Goal: Information Seeking & Learning: Learn about a topic

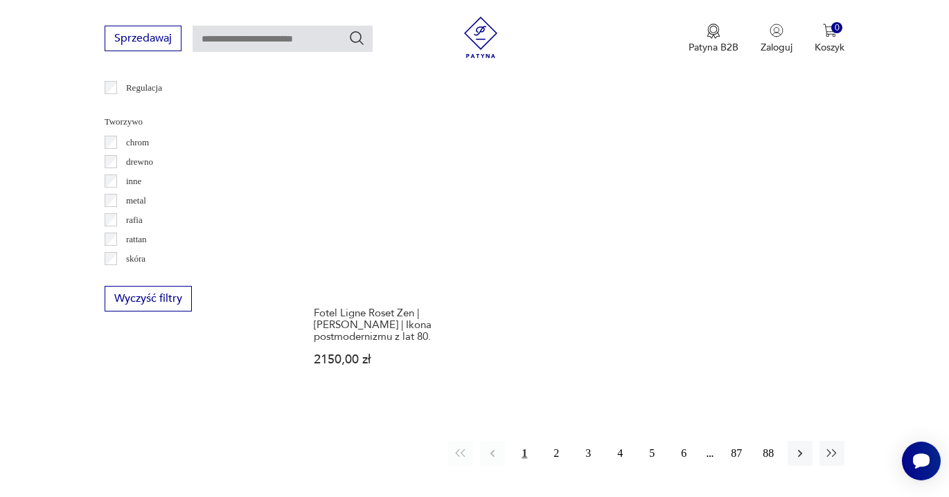
scroll to position [1968, 0]
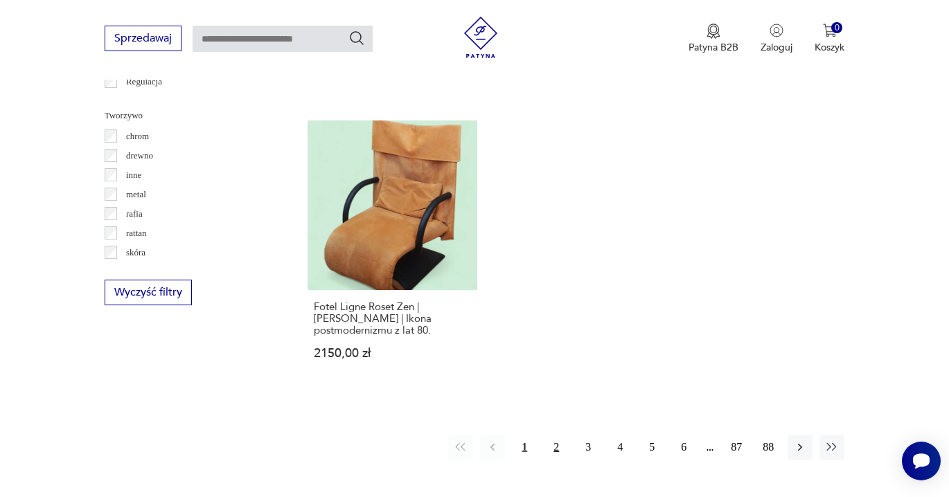
click at [556, 435] on button "2" at bounding box center [556, 447] width 25 height 25
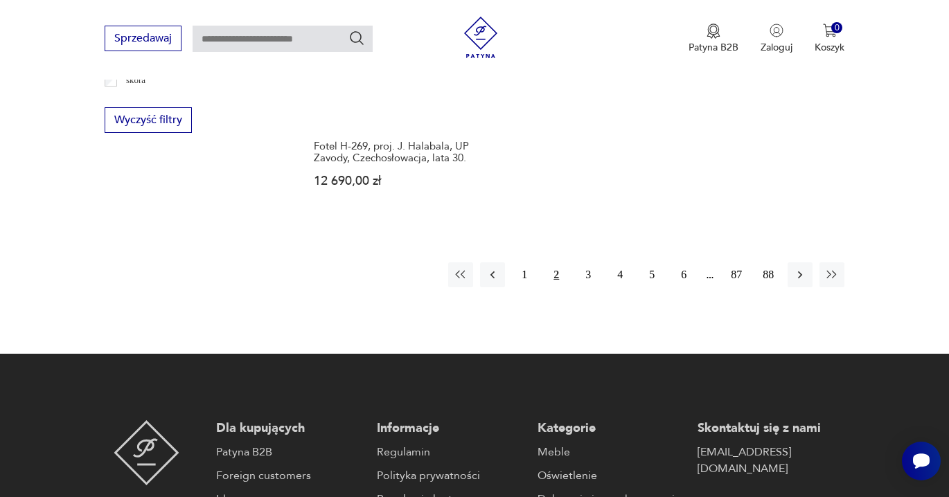
scroll to position [2143, 0]
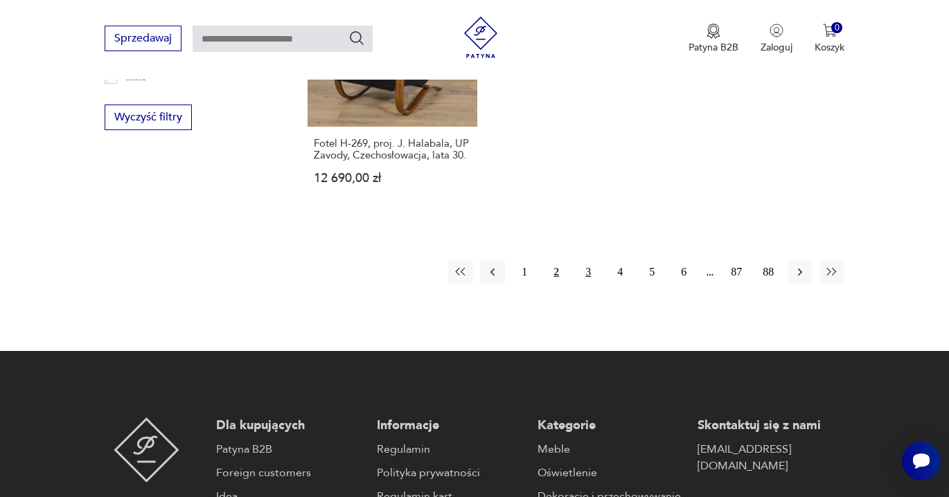
click at [585, 260] on button "3" at bounding box center [588, 272] width 25 height 25
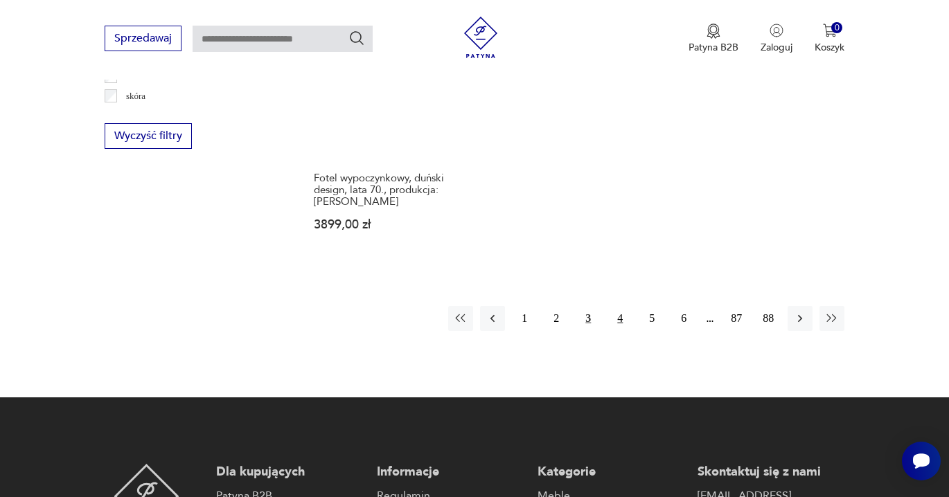
scroll to position [2126, 0]
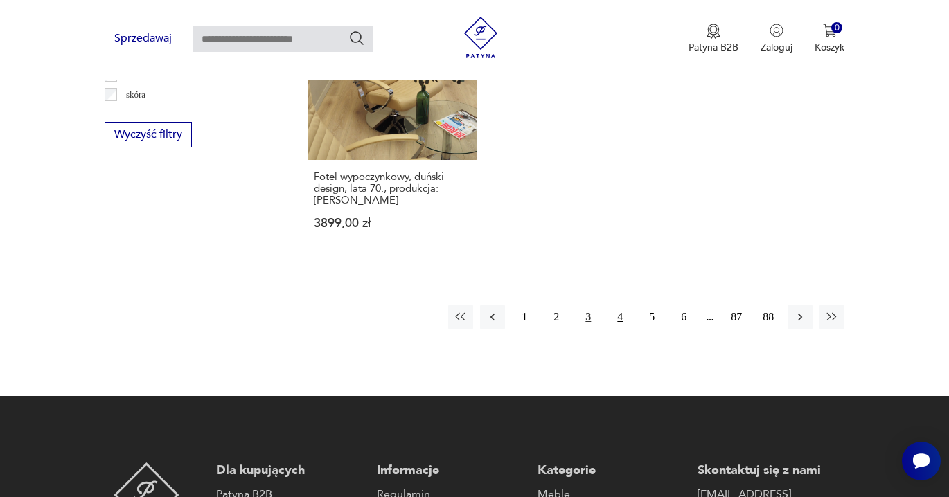
click at [622, 305] on button "4" at bounding box center [619, 317] width 25 height 25
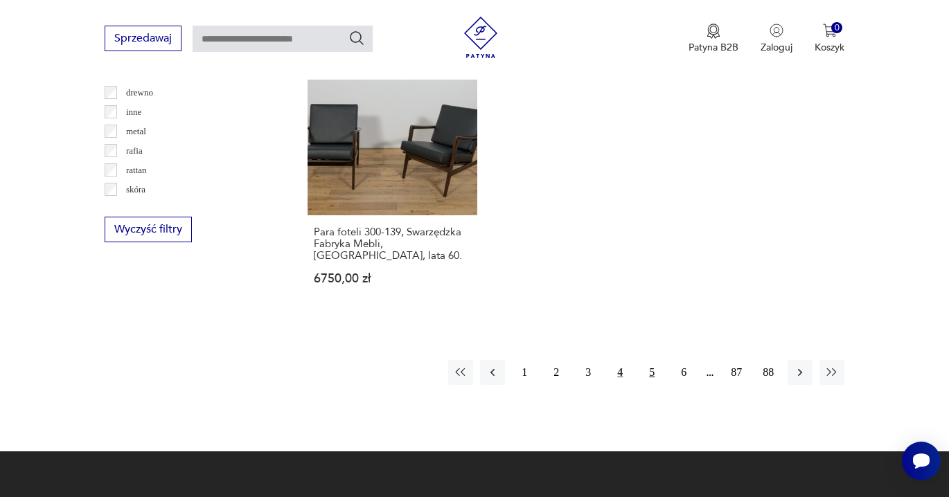
scroll to position [2033, 0]
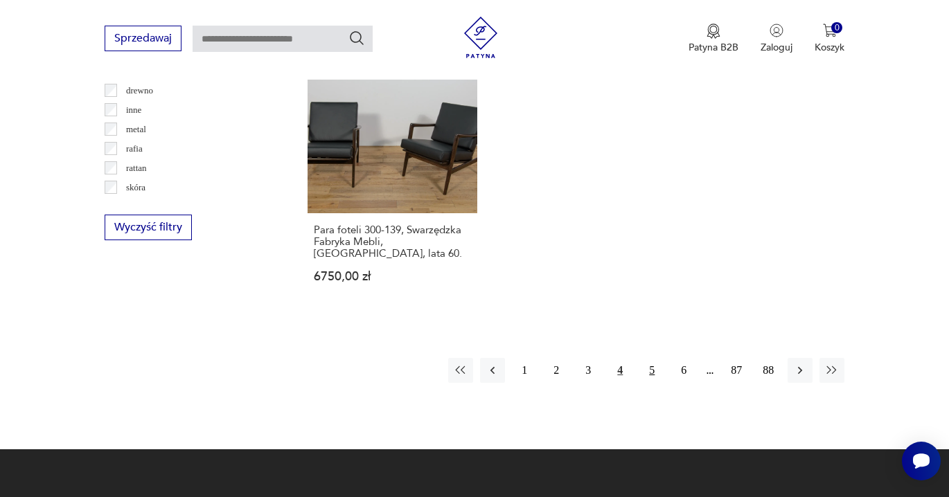
click at [651, 358] on button "5" at bounding box center [651, 370] width 25 height 25
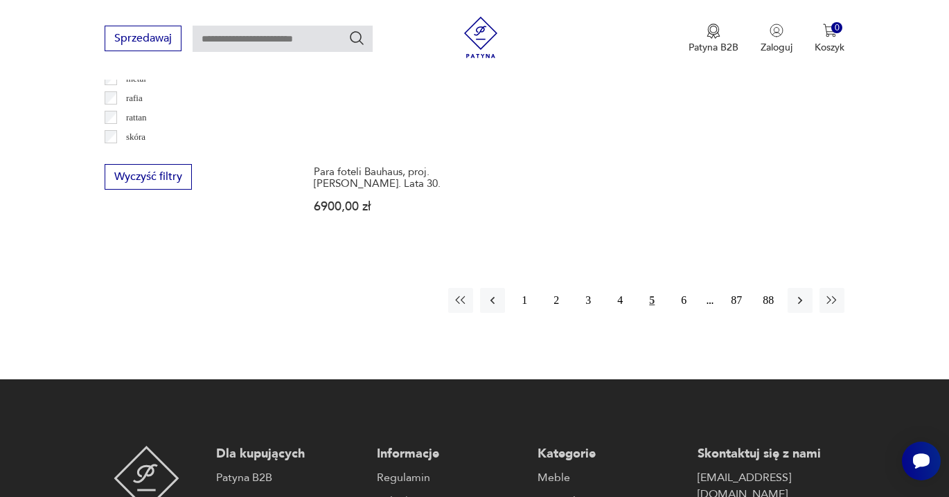
scroll to position [2086, 0]
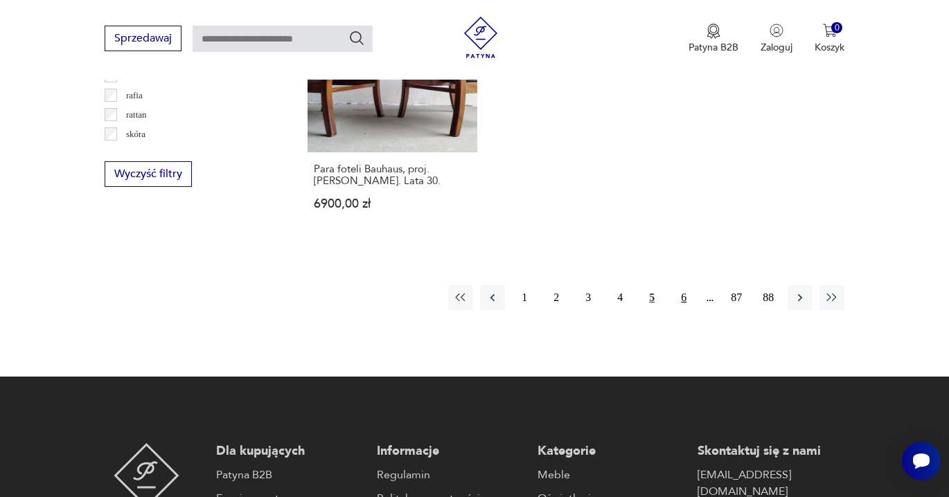
click at [684, 285] on button "6" at bounding box center [683, 297] width 25 height 25
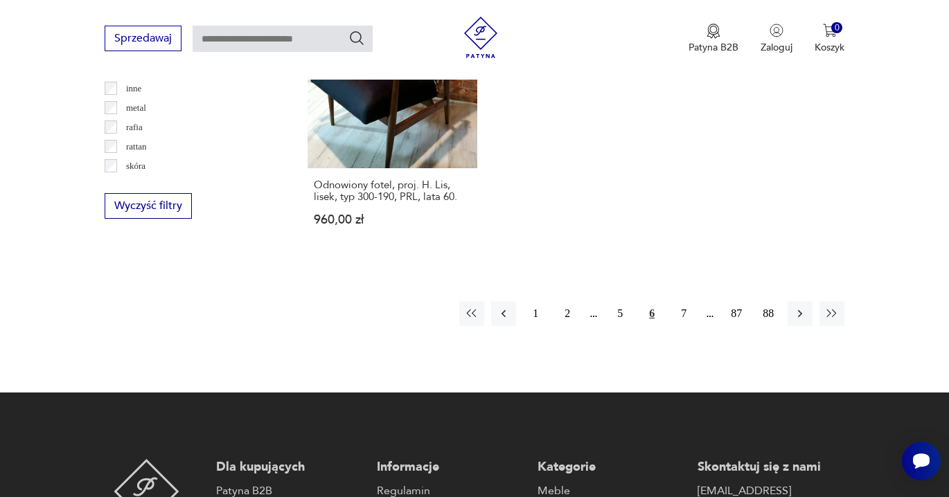
scroll to position [2056, 0]
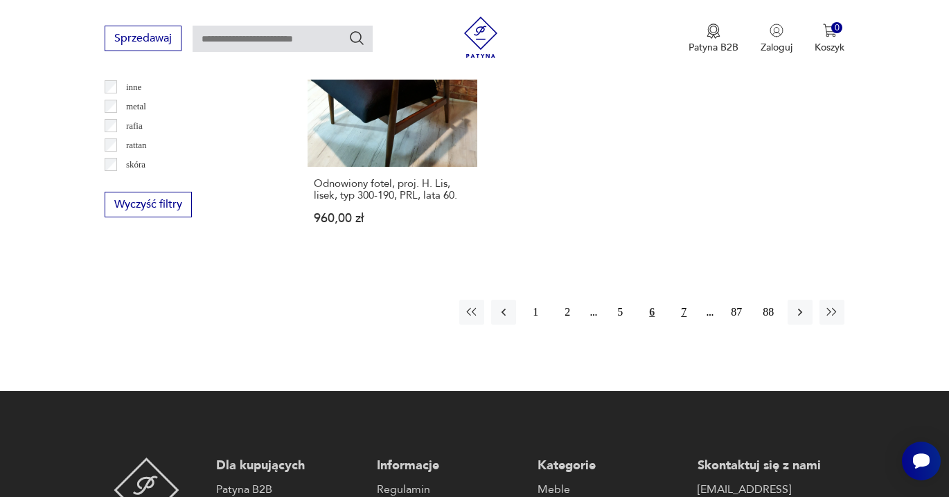
click at [683, 300] on button "7" at bounding box center [683, 312] width 25 height 25
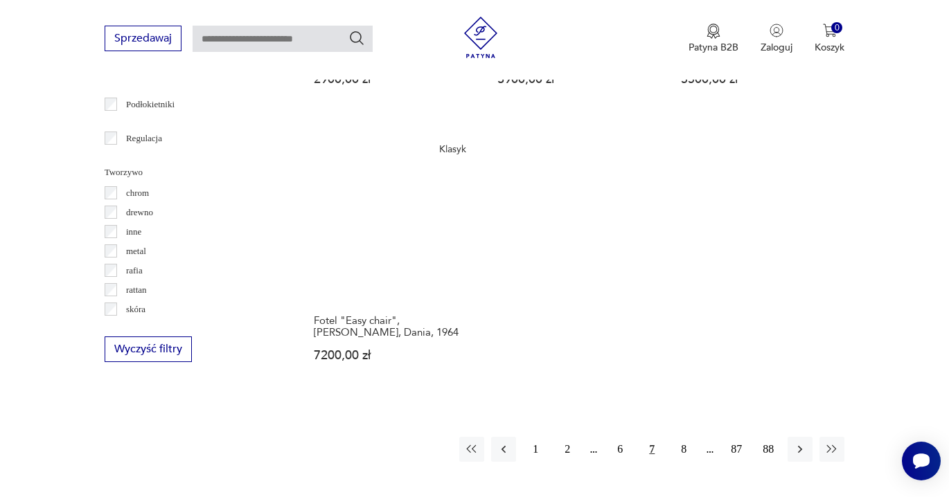
scroll to position [1961, 0]
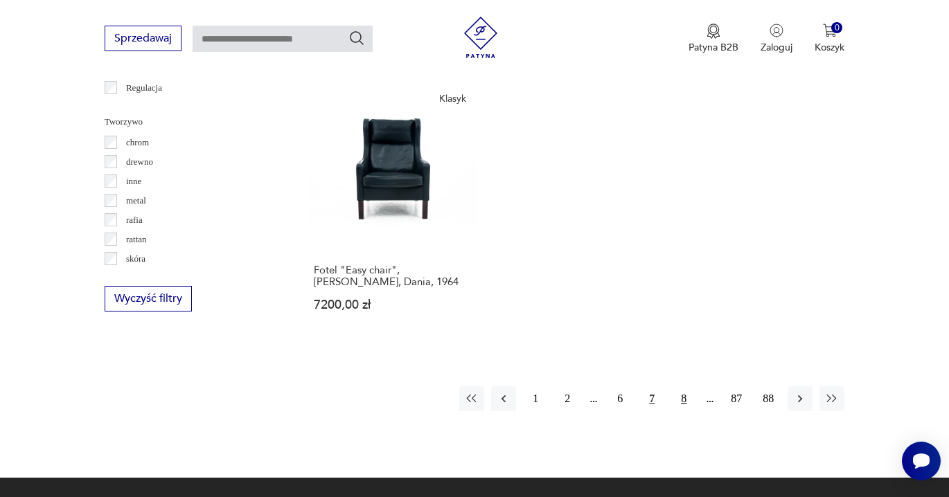
click at [681, 394] on button "8" at bounding box center [683, 398] width 25 height 25
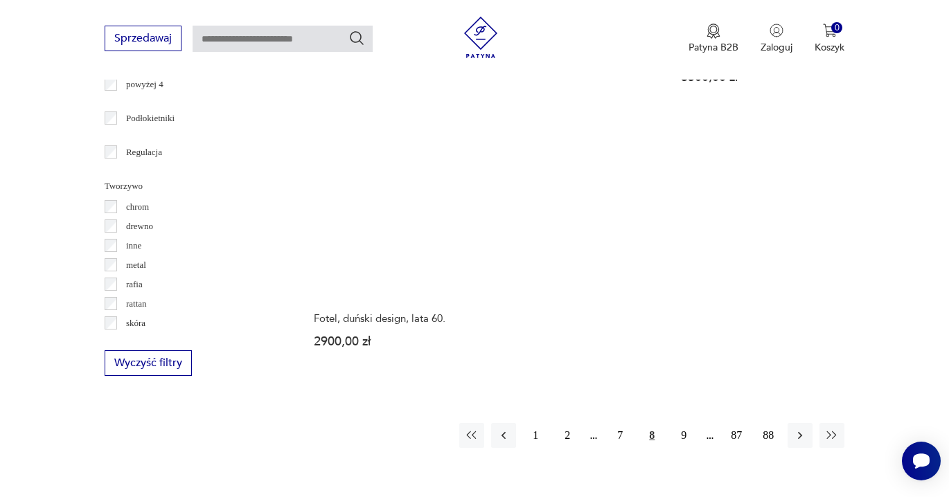
scroll to position [1906, 0]
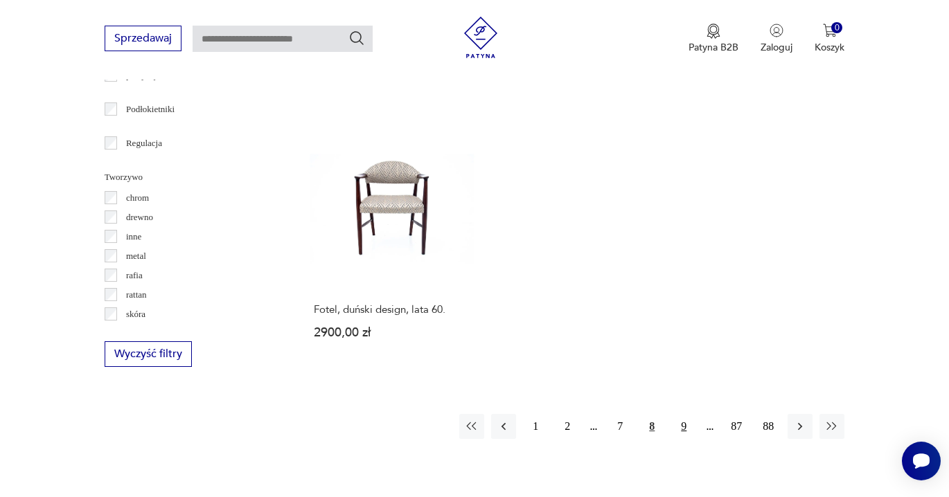
click at [682, 414] on button "9" at bounding box center [683, 426] width 25 height 25
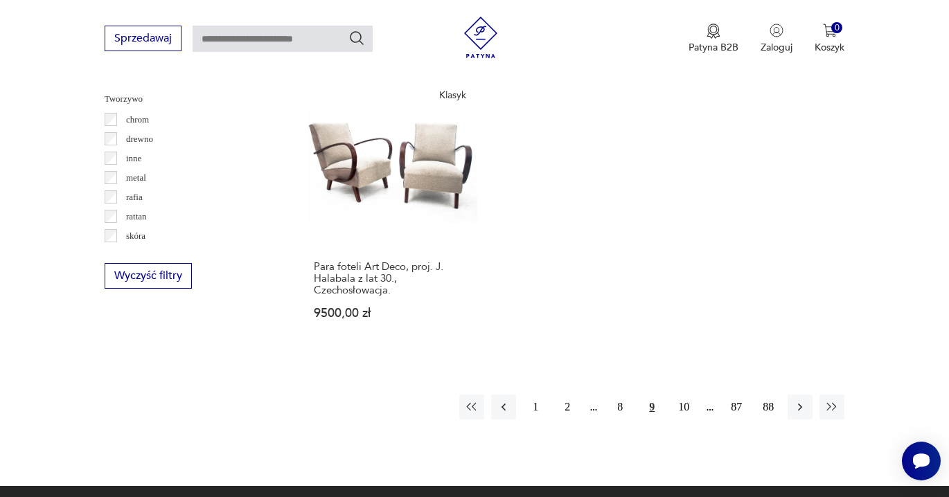
scroll to position [1993, 0]
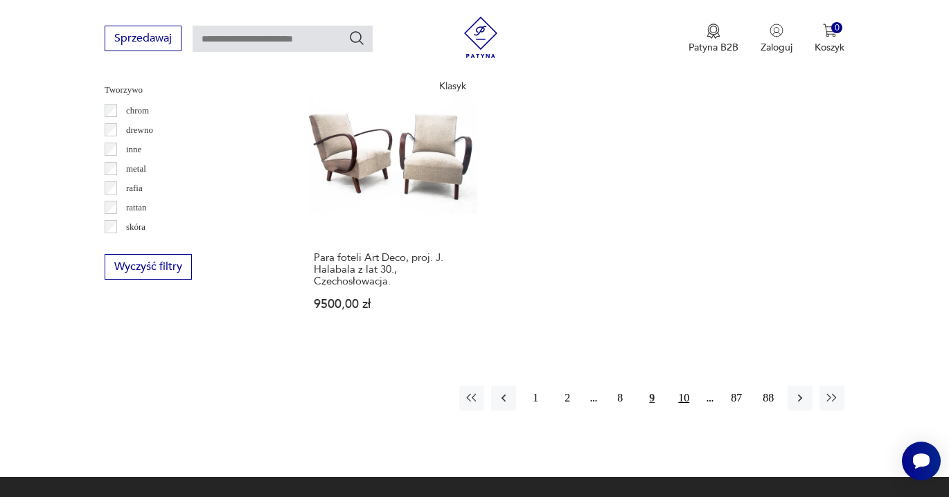
click at [684, 386] on button "10" at bounding box center [683, 398] width 25 height 25
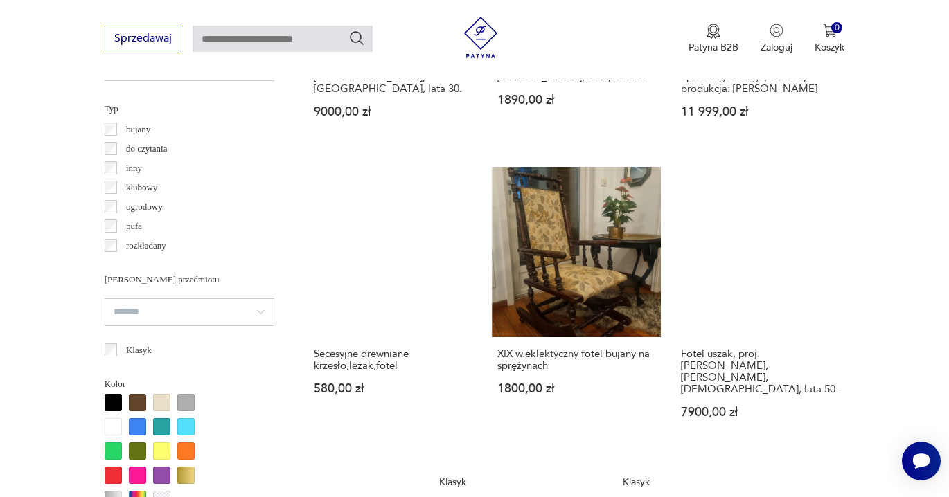
scroll to position [1042, 0]
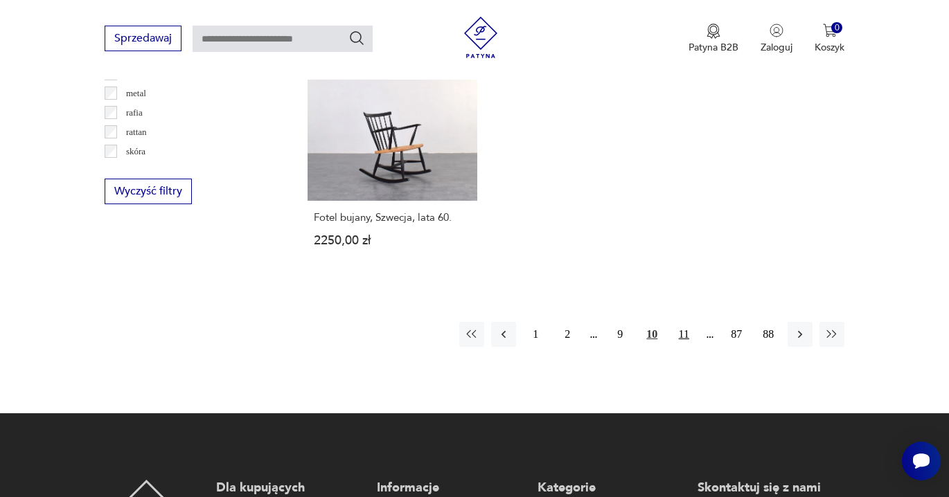
click at [682, 322] on button "11" at bounding box center [683, 334] width 25 height 25
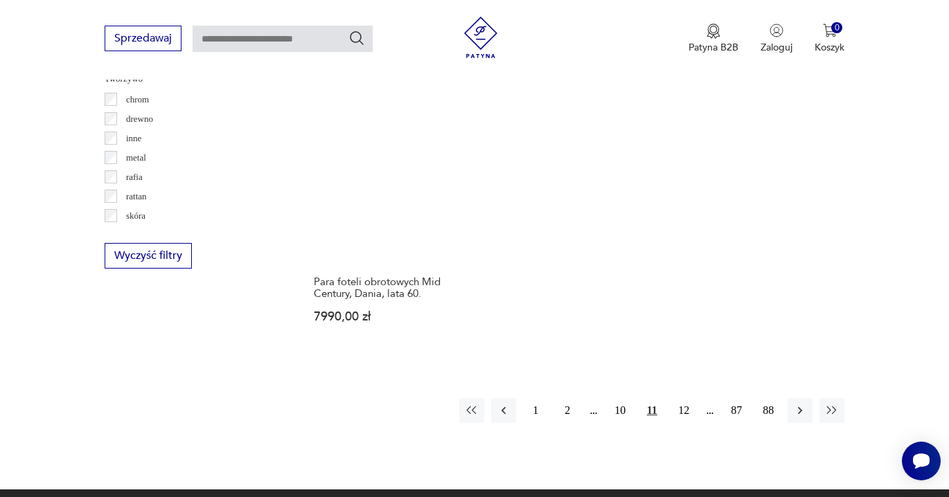
scroll to position [2016, 0]
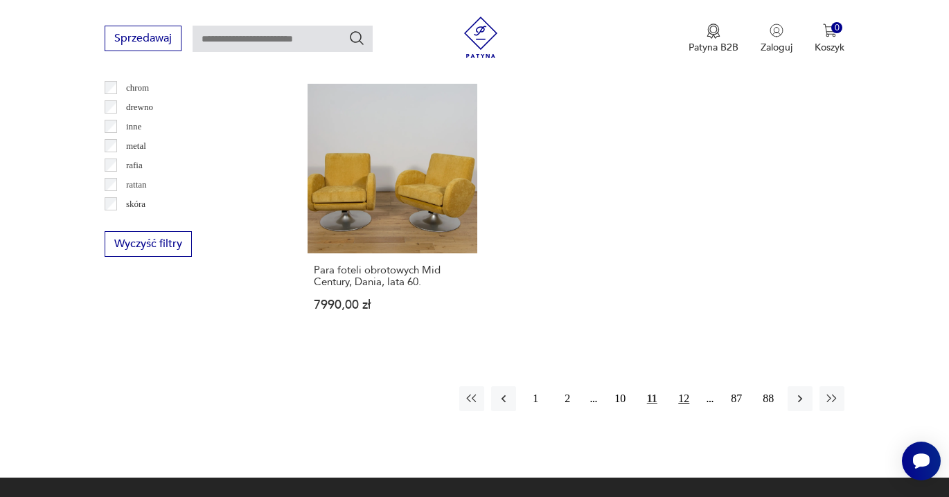
click at [683, 386] on button "12" at bounding box center [683, 398] width 25 height 25
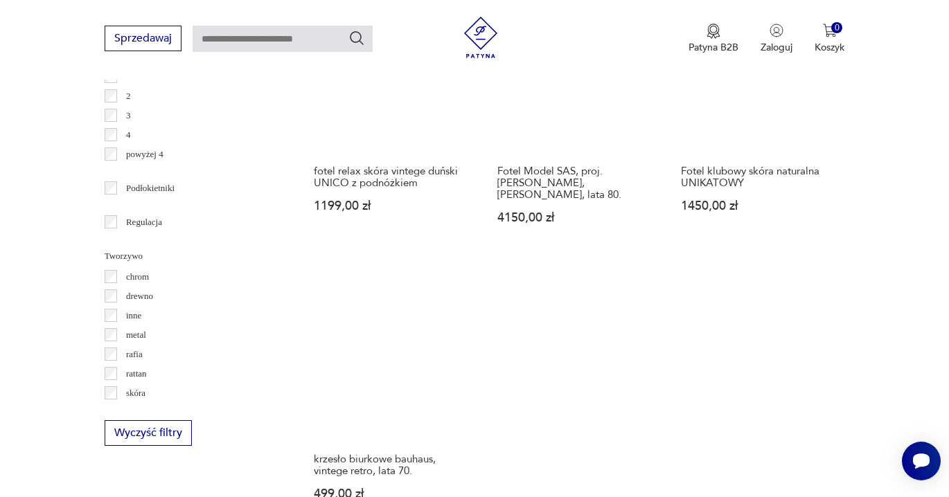
scroll to position [1937, 0]
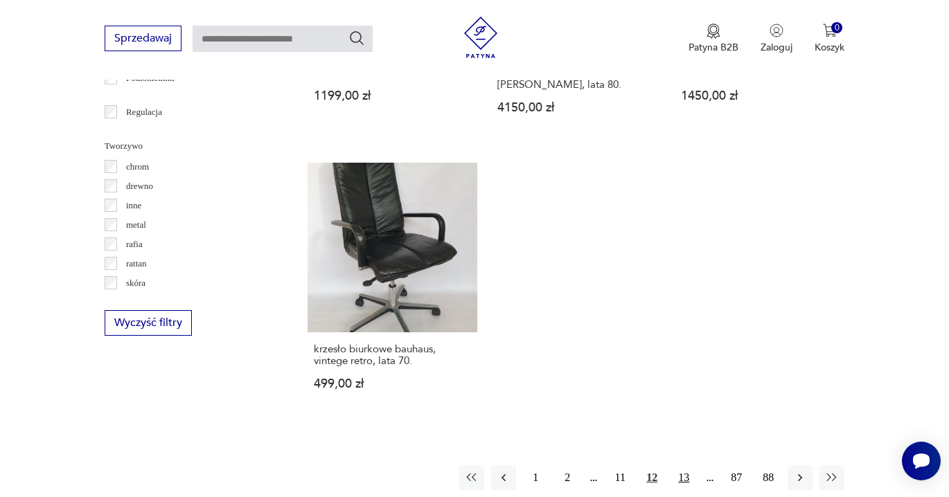
click at [684, 465] on button "13" at bounding box center [683, 477] width 25 height 25
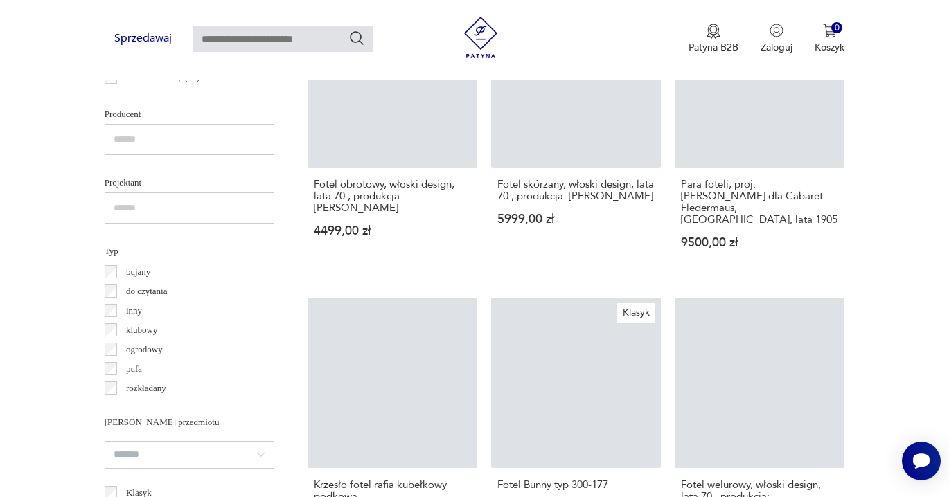
scroll to position [368, 0]
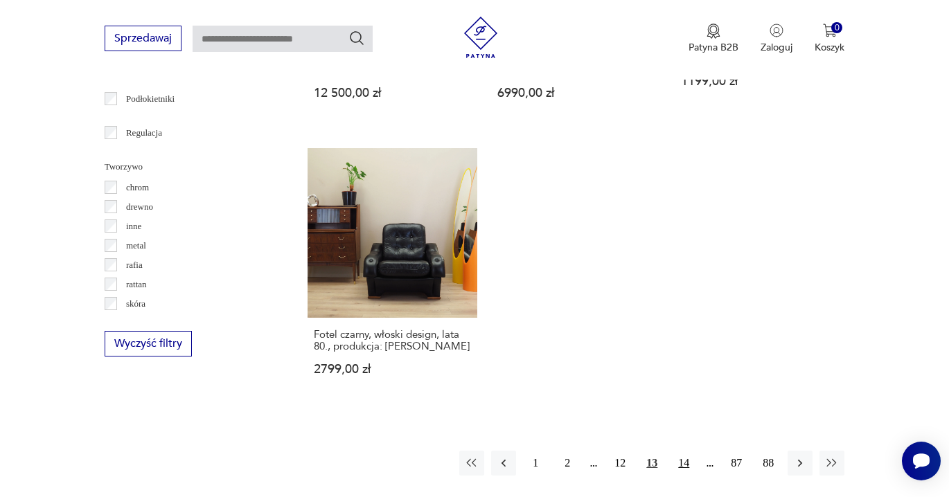
click at [682, 451] on button "14" at bounding box center [683, 463] width 25 height 25
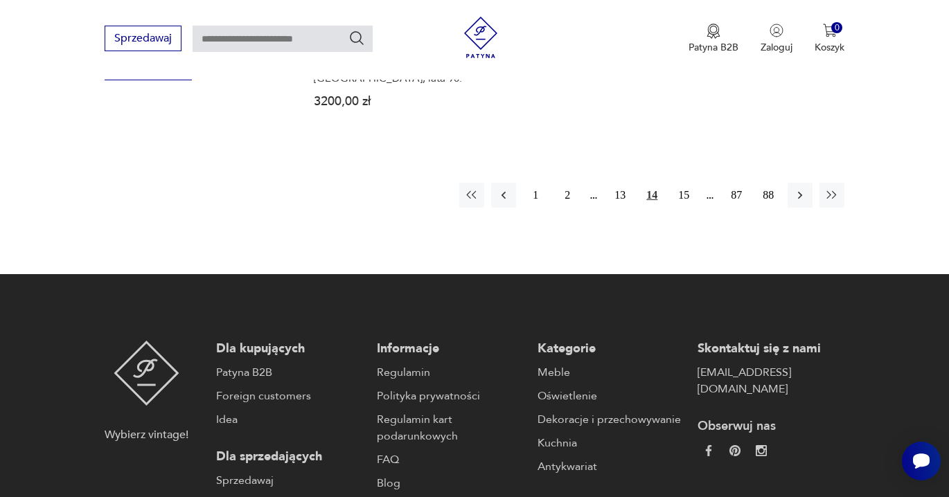
scroll to position [2200, 0]
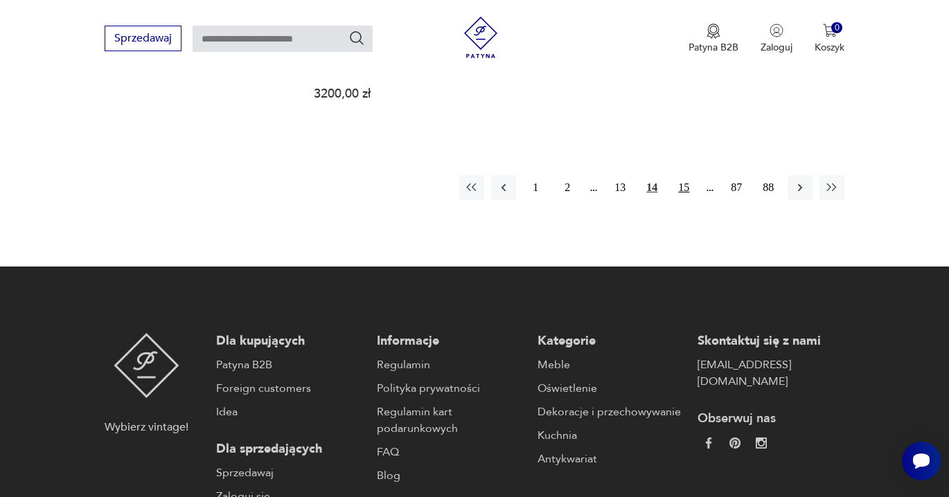
click at [684, 175] on button "15" at bounding box center [683, 187] width 25 height 25
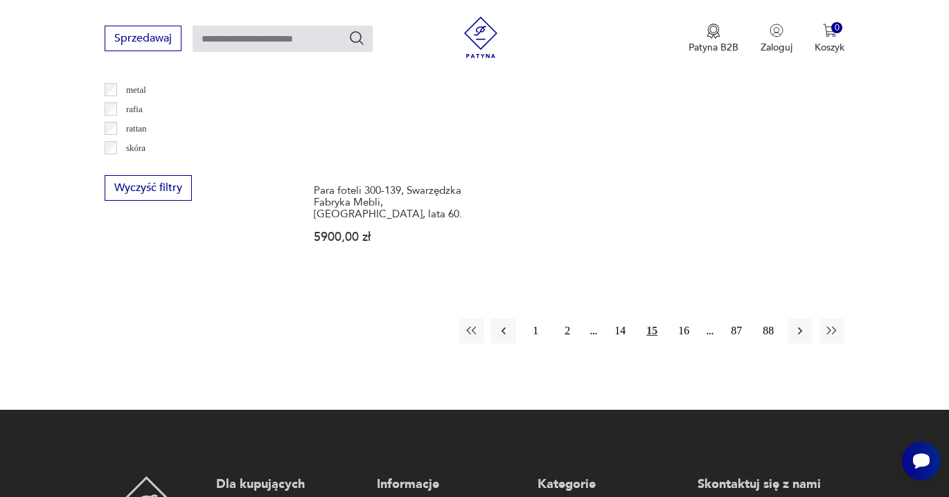
scroll to position [2074, 0]
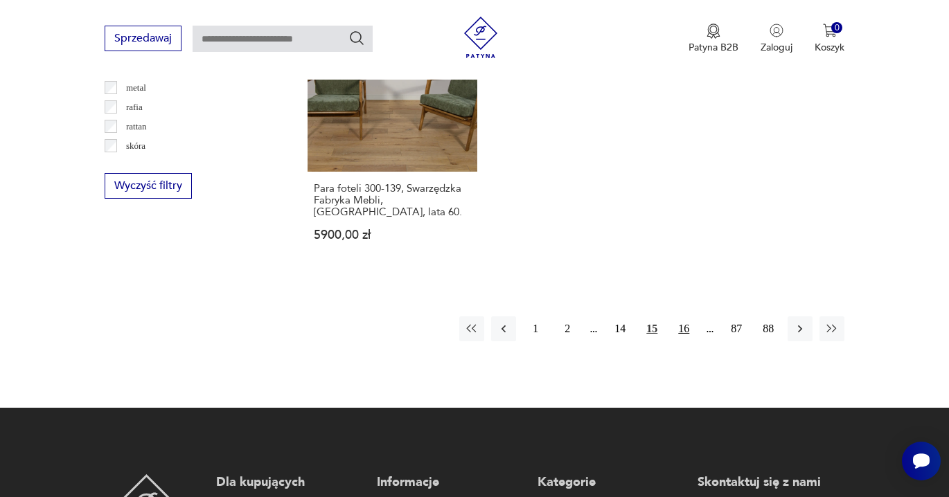
click at [684, 317] on button "16" at bounding box center [683, 329] width 25 height 25
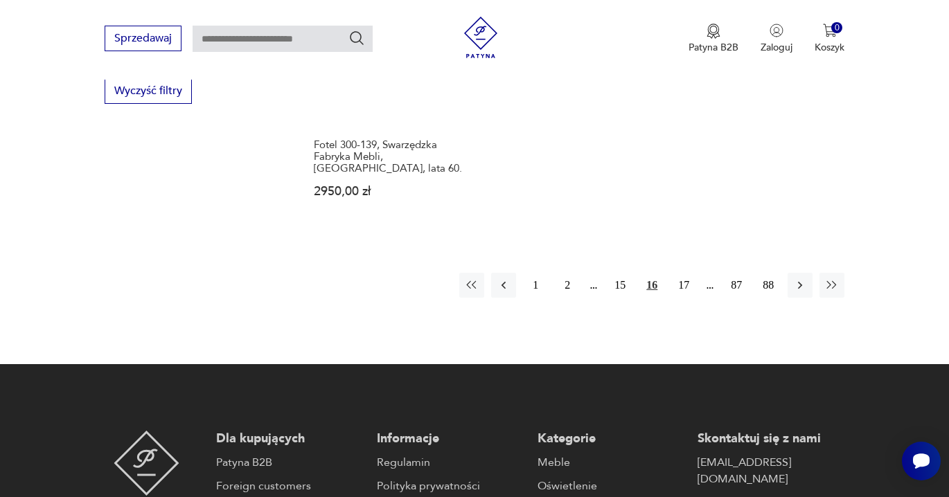
scroll to position [2177, 0]
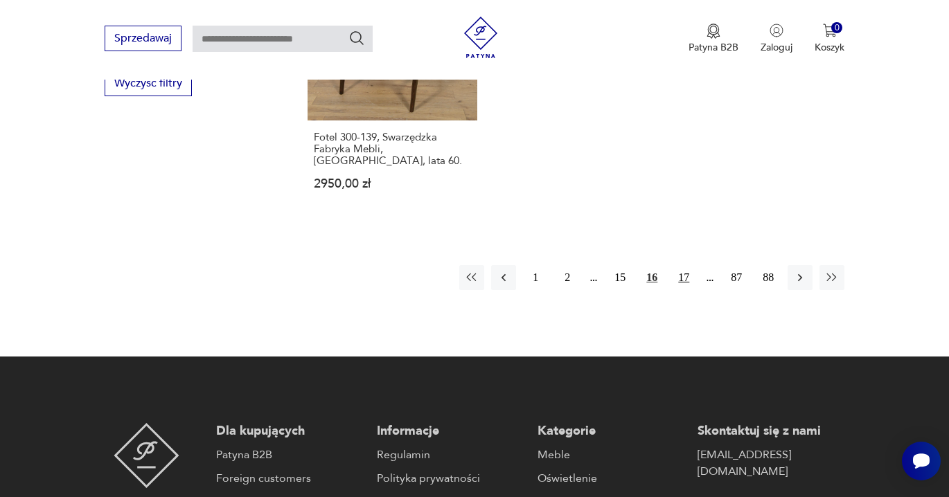
click at [685, 265] on button "17" at bounding box center [683, 277] width 25 height 25
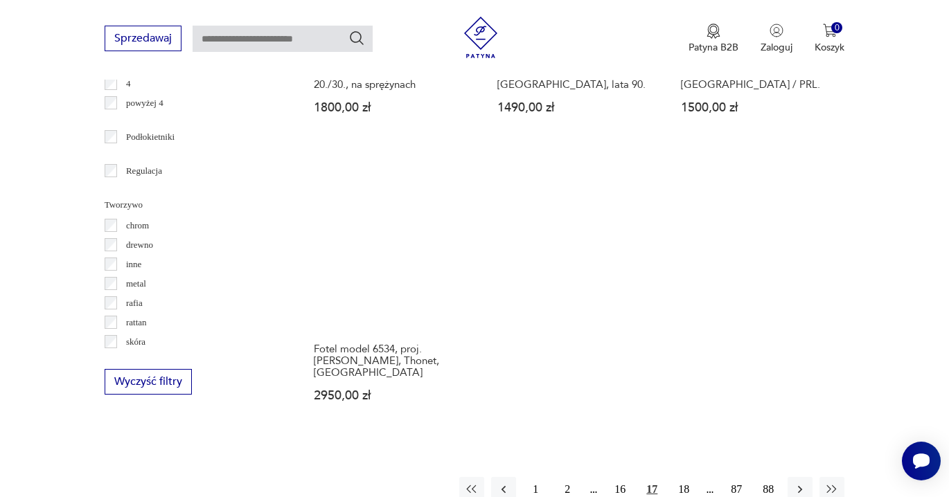
scroll to position [1907, 0]
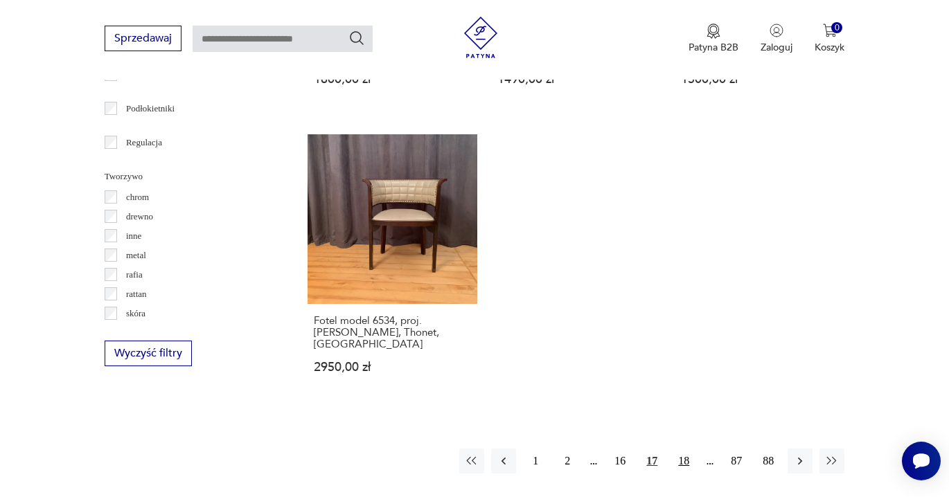
click at [684, 449] on button "18" at bounding box center [683, 461] width 25 height 25
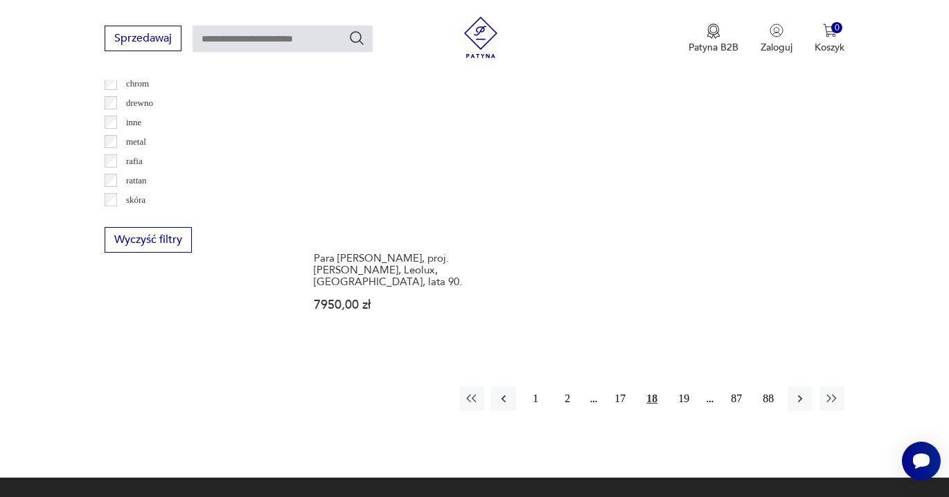
scroll to position [2015, 0]
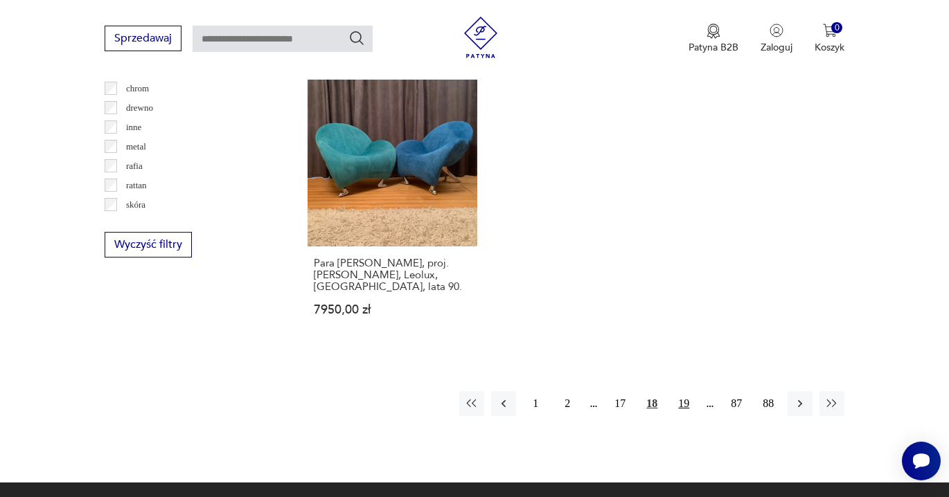
click at [685, 391] on button "19" at bounding box center [683, 403] width 25 height 25
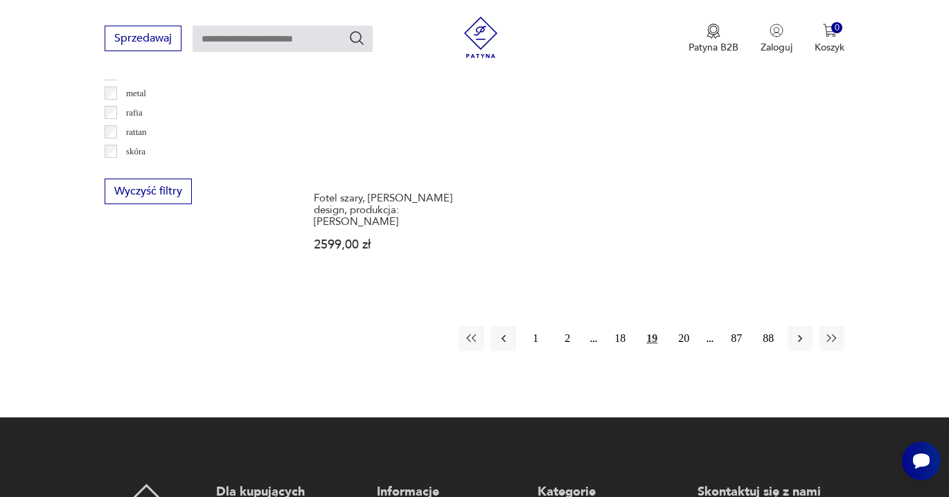
scroll to position [2133, 0]
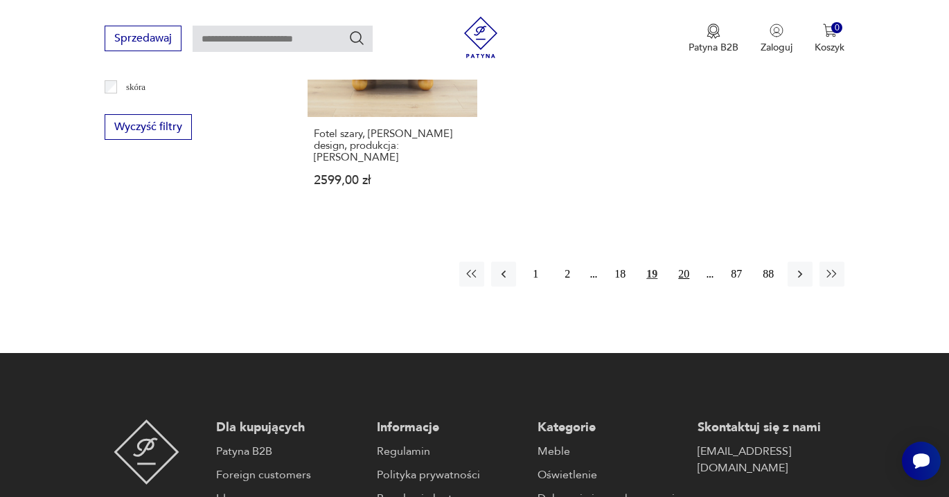
click at [683, 262] on button "20" at bounding box center [683, 274] width 25 height 25
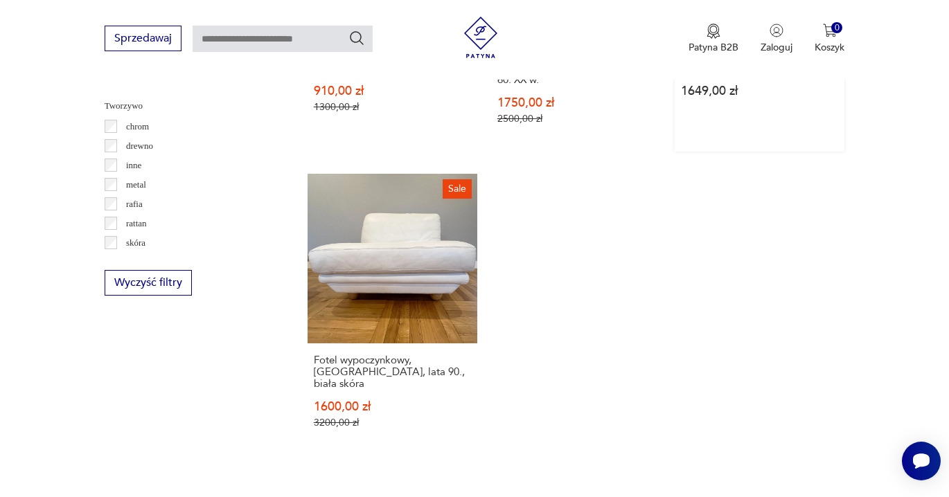
scroll to position [2172, 0]
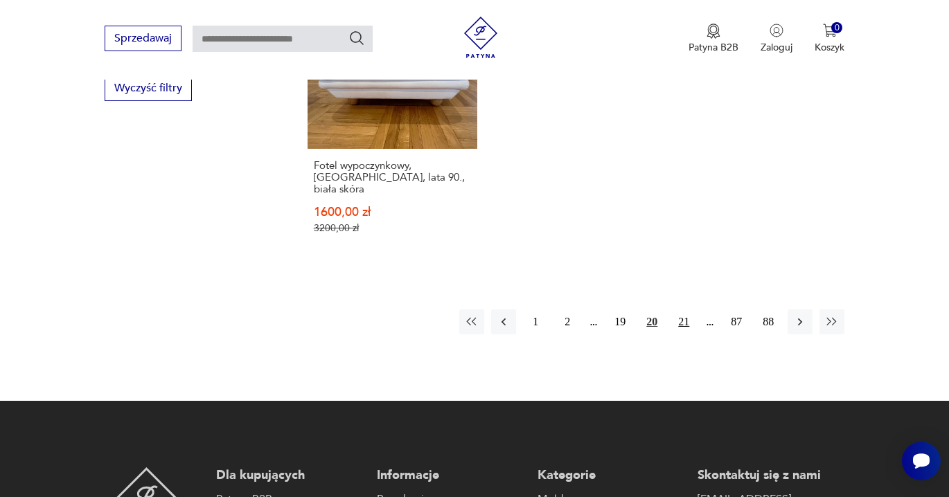
click at [678, 310] on button "21" at bounding box center [683, 322] width 25 height 25
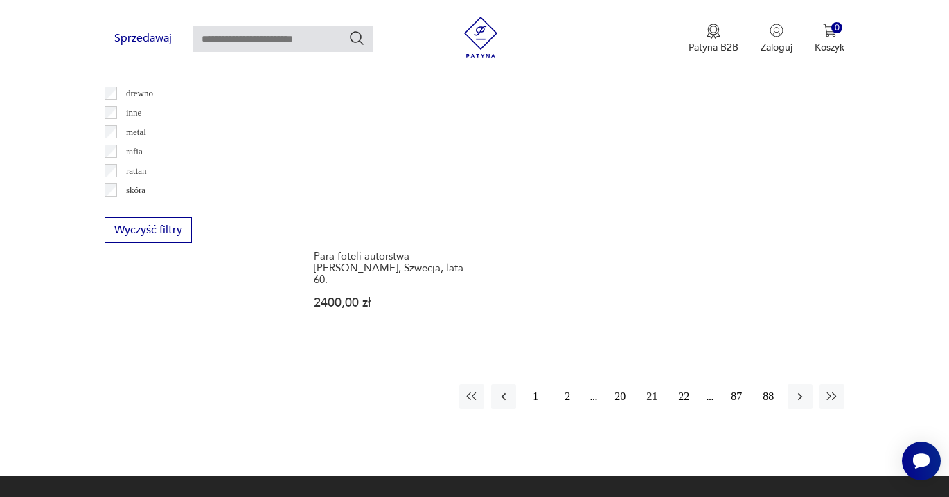
scroll to position [2052, 0]
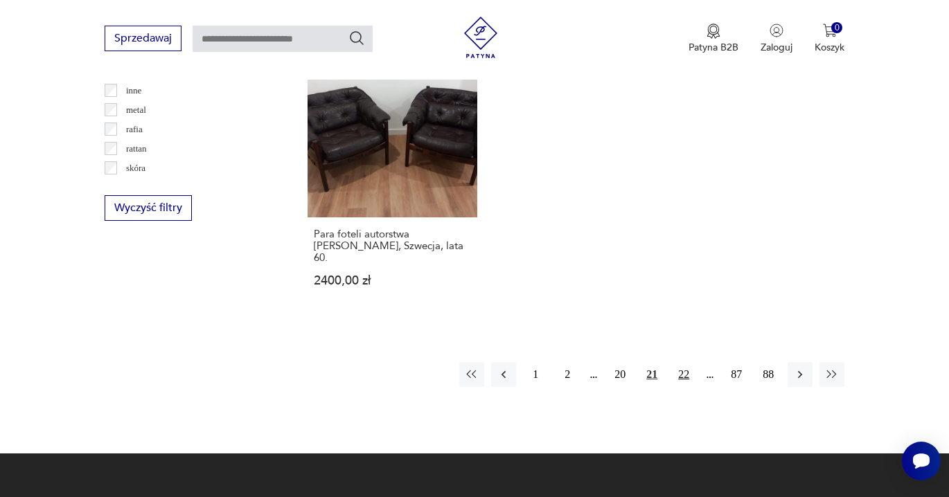
click at [688, 362] on button "22" at bounding box center [683, 374] width 25 height 25
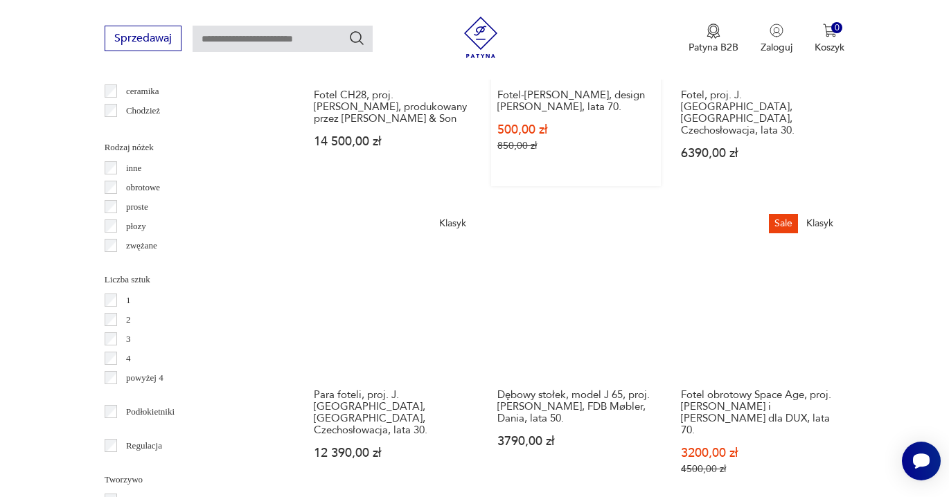
scroll to position [1605, 0]
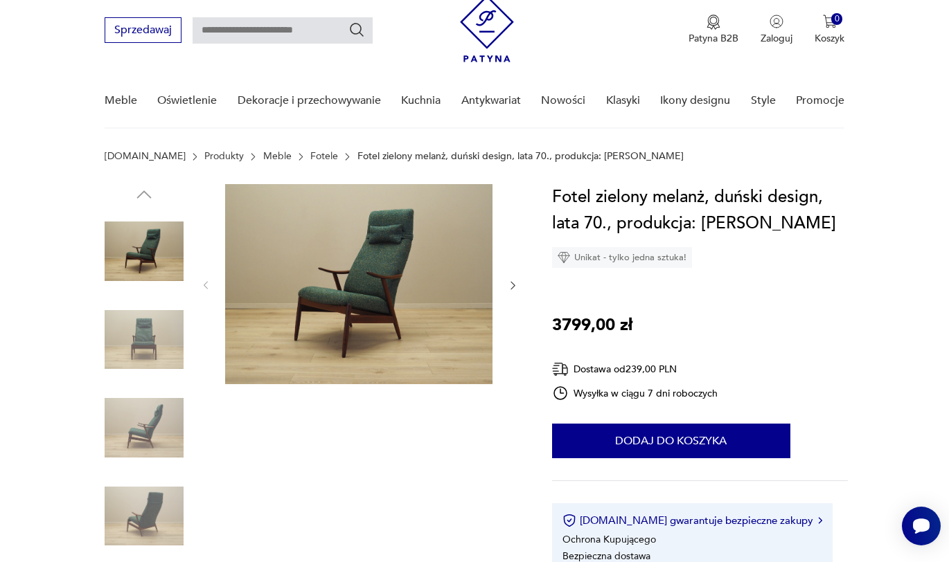
scroll to position [44, 0]
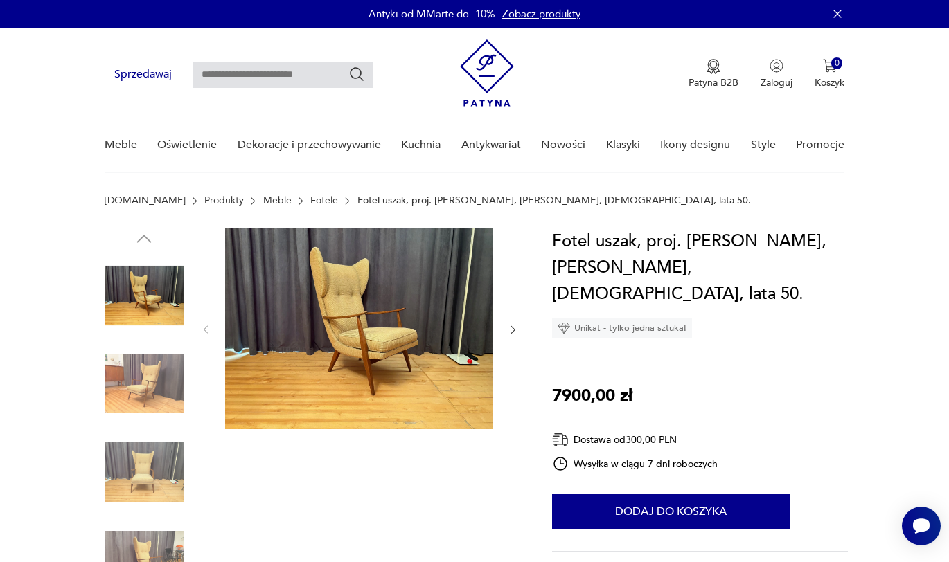
click at [513, 326] on icon "button" at bounding box center [513, 330] width 12 height 12
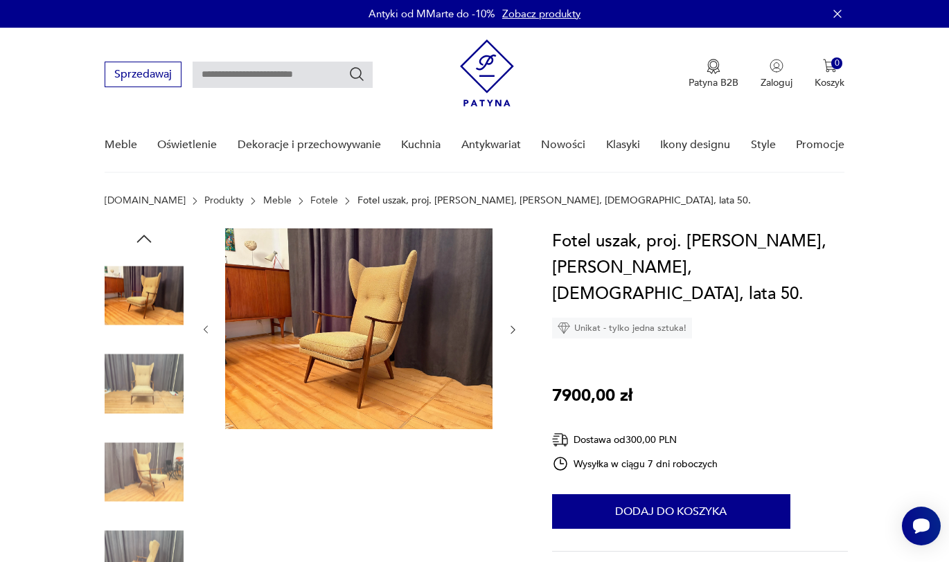
click at [513, 326] on icon "button" at bounding box center [513, 330] width 12 height 12
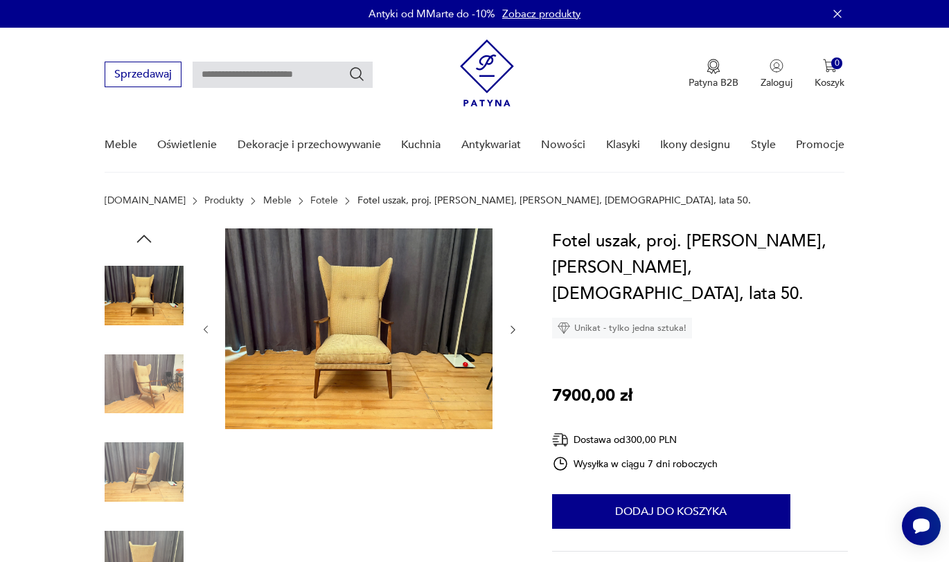
click at [513, 326] on icon "button" at bounding box center [513, 330] width 12 height 12
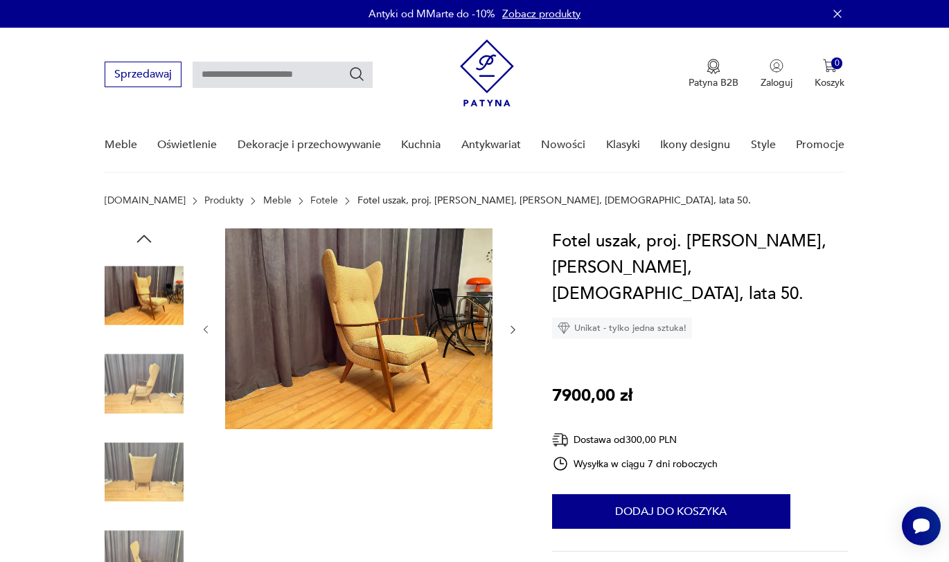
click at [513, 326] on icon "button" at bounding box center [513, 330] width 12 height 12
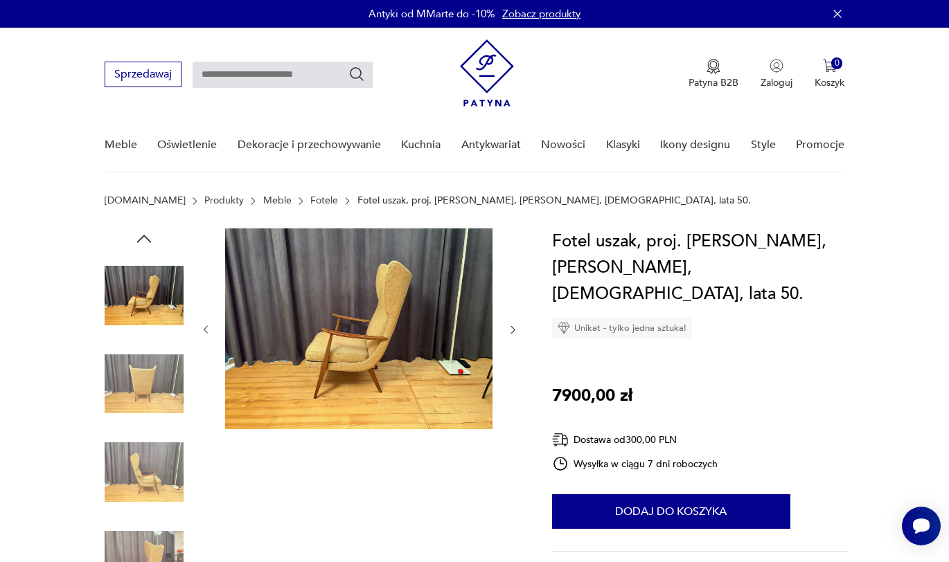
click at [513, 326] on icon "button" at bounding box center [513, 330] width 12 height 12
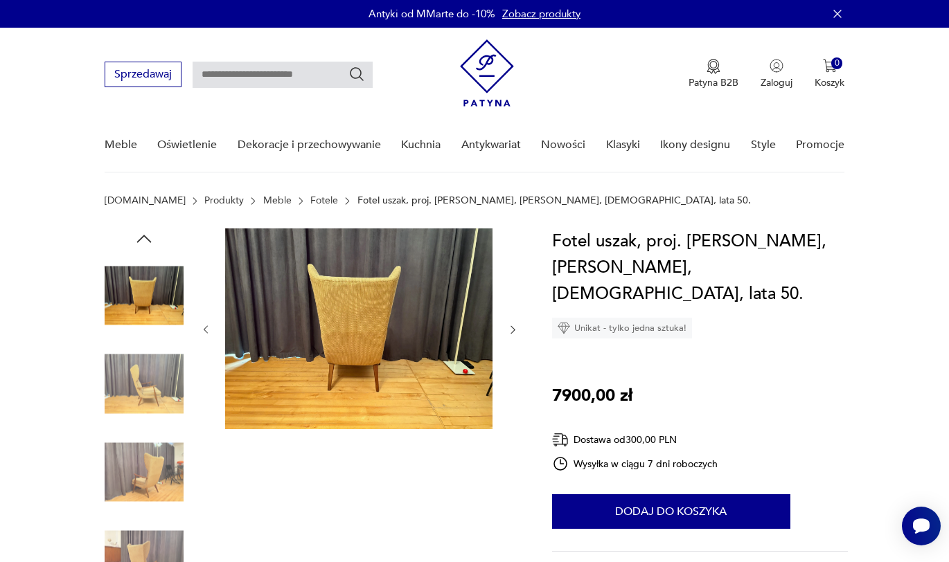
click at [513, 326] on icon "button" at bounding box center [513, 330] width 12 height 12
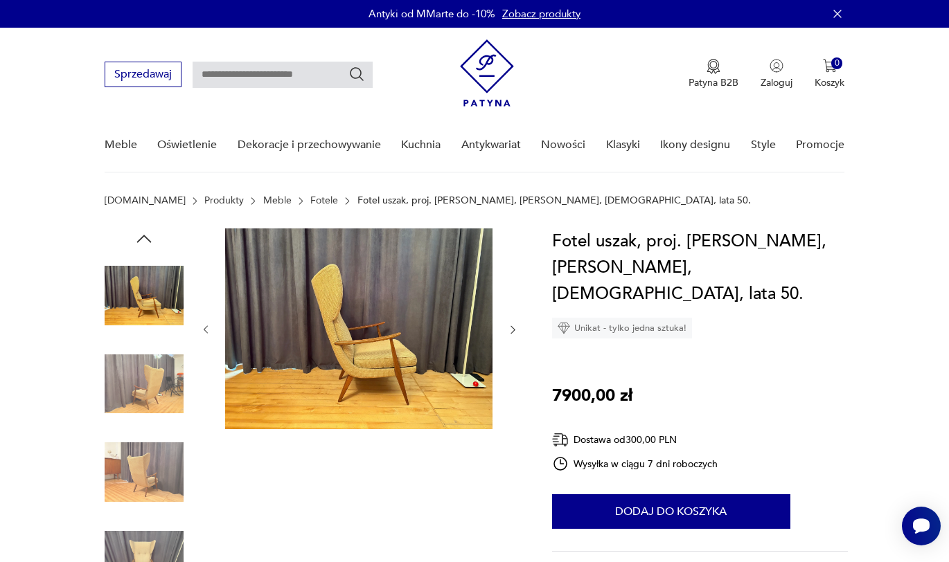
click at [513, 326] on icon "button" at bounding box center [513, 330] width 12 height 12
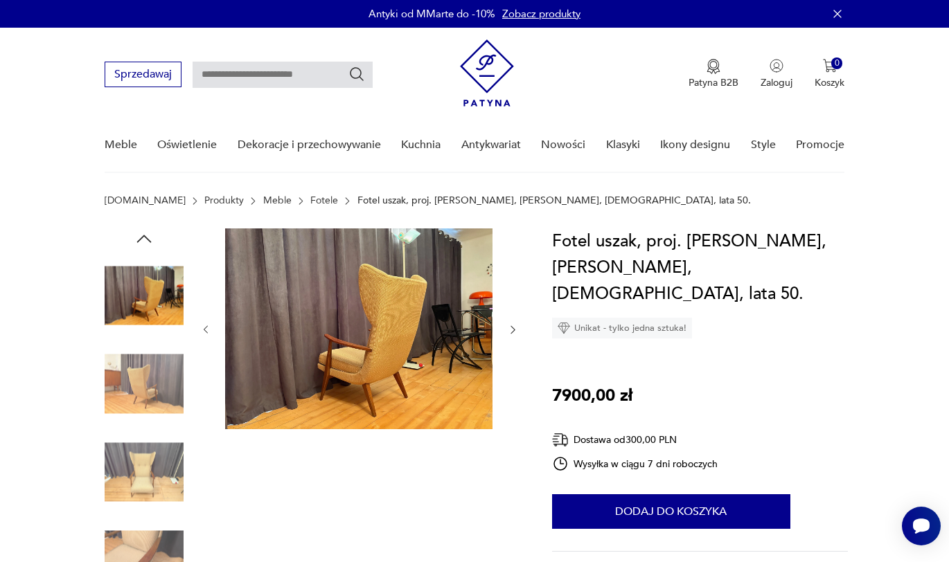
click at [513, 326] on icon "button" at bounding box center [513, 330] width 12 height 12
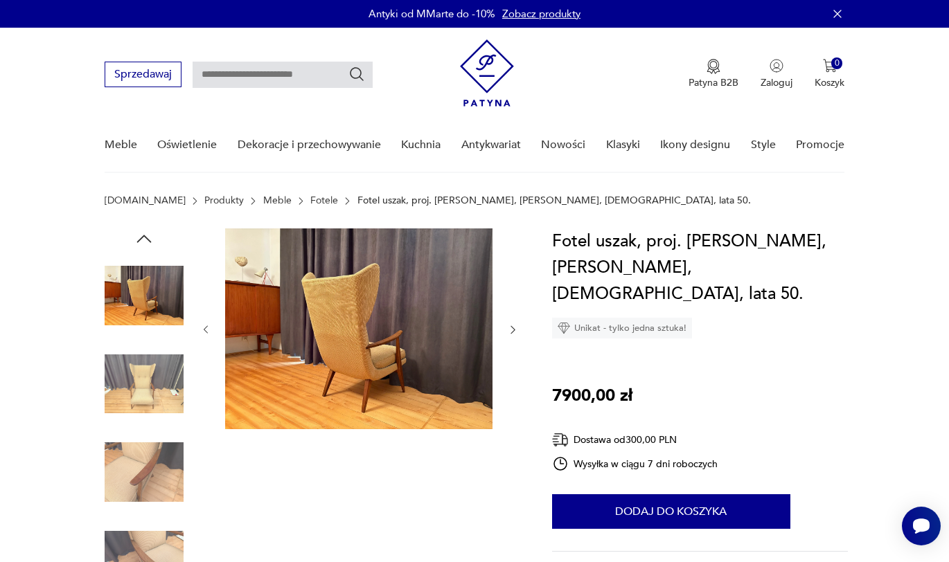
click at [513, 326] on icon "button" at bounding box center [513, 330] width 12 height 12
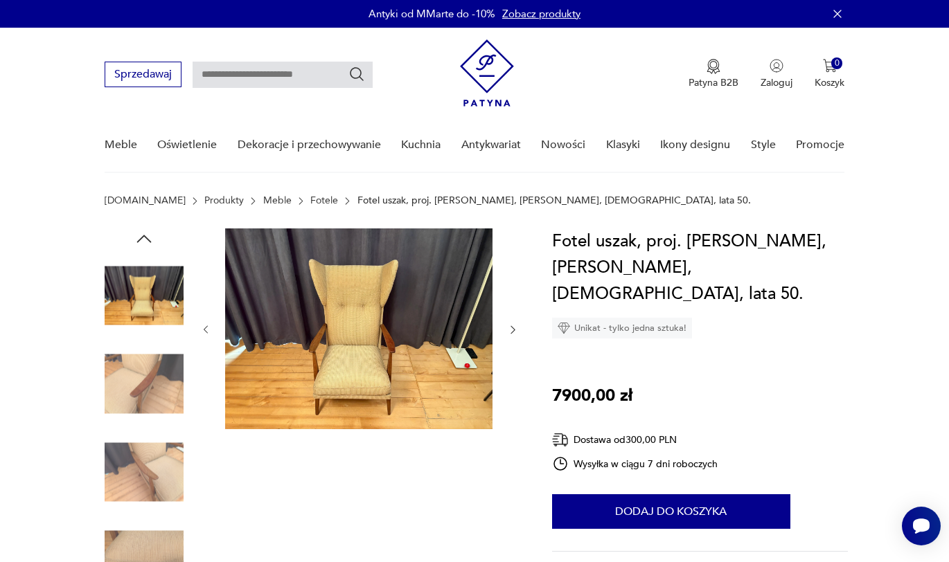
click at [513, 326] on icon "button" at bounding box center [513, 330] width 12 height 12
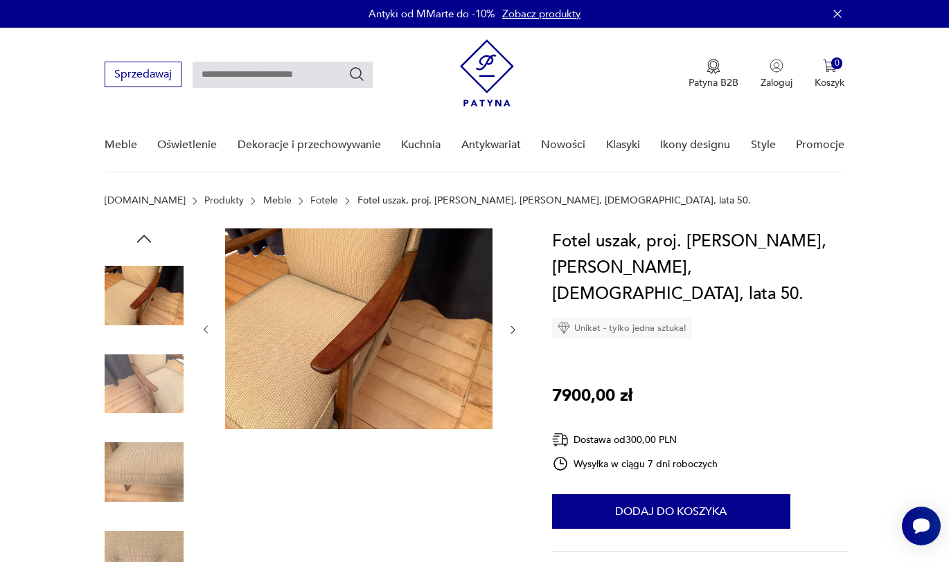
click at [513, 326] on icon "button" at bounding box center [513, 330] width 12 height 12
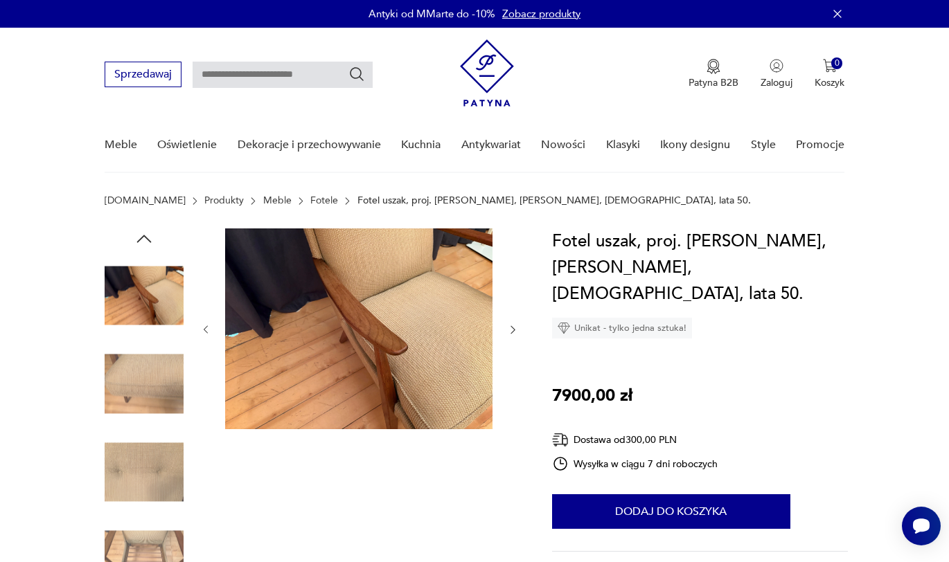
click at [513, 326] on icon "button" at bounding box center [513, 330] width 12 height 12
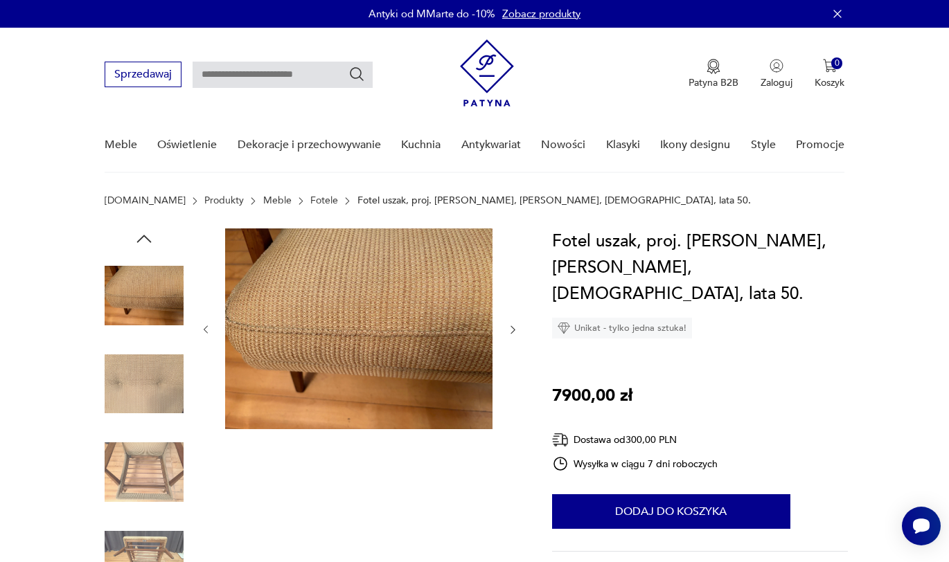
click at [513, 326] on icon "button" at bounding box center [513, 330] width 12 height 12
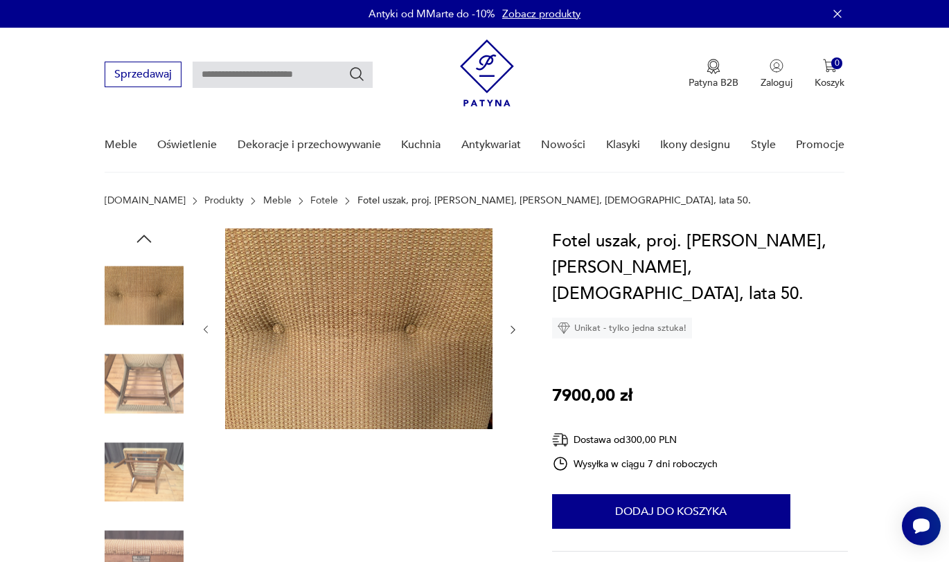
click at [513, 326] on icon "button" at bounding box center [513, 330] width 12 height 12
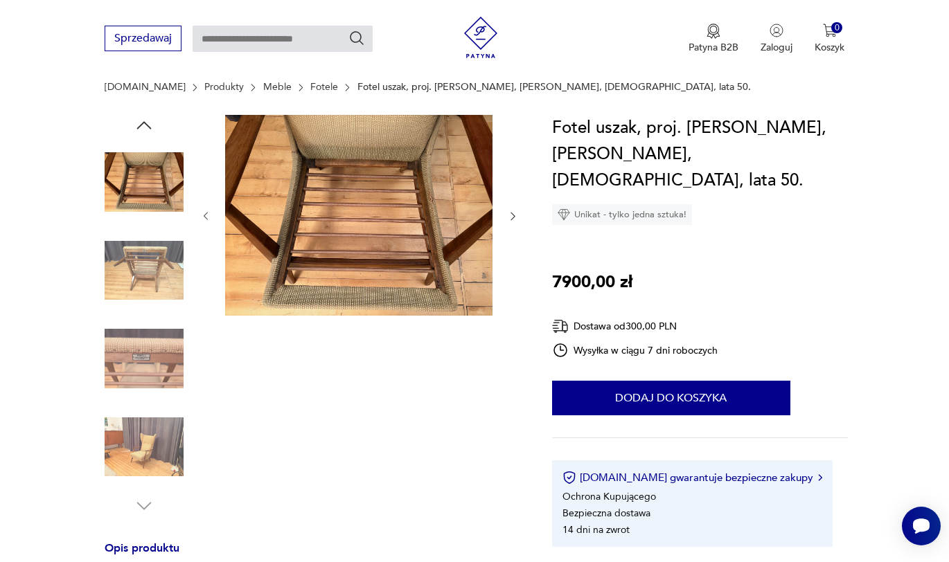
scroll to position [211, 0]
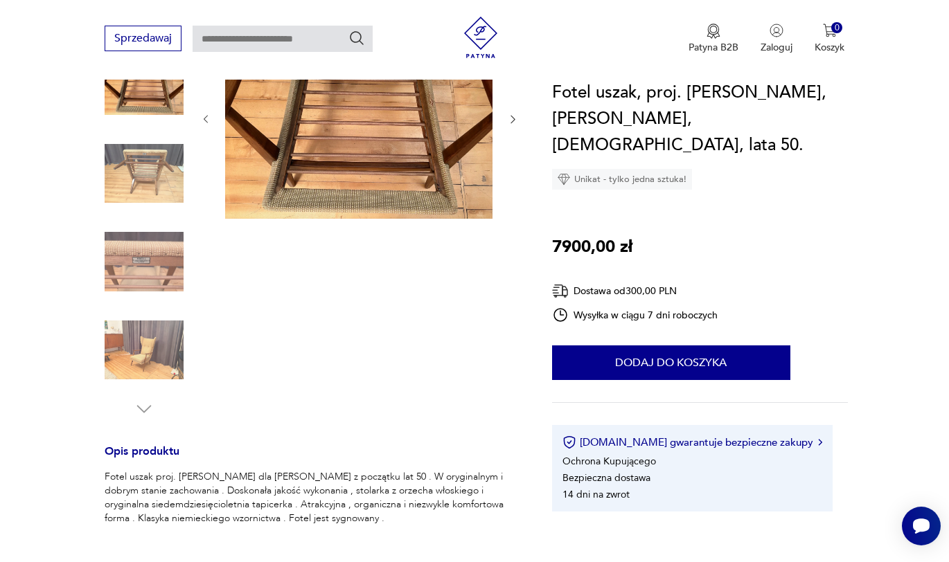
click at [159, 357] on img at bounding box center [144, 350] width 79 height 79
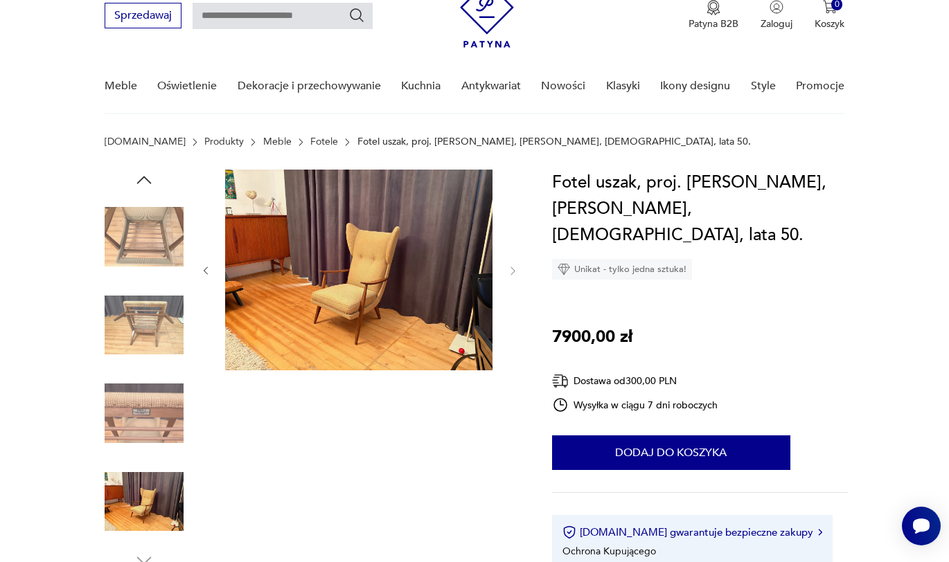
scroll to position [0, 0]
